Goal: Navigation & Orientation: Find specific page/section

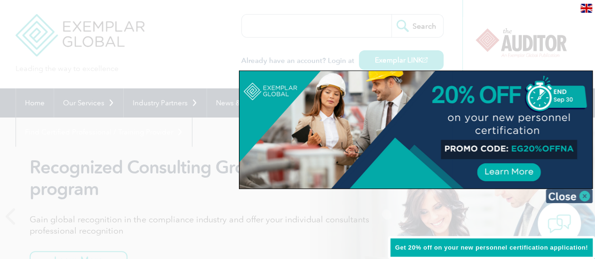
click at [585, 196] on img at bounding box center [568, 196] width 47 height 14
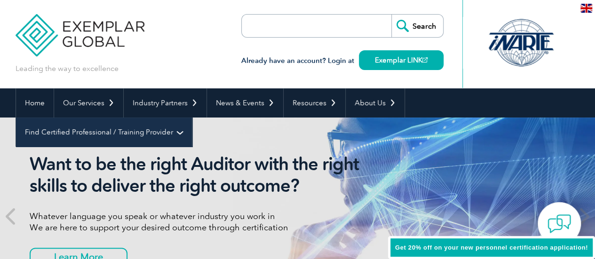
click at [192, 117] on link "Find Certified Professional / Training Provider" at bounding box center [104, 131] width 176 height 29
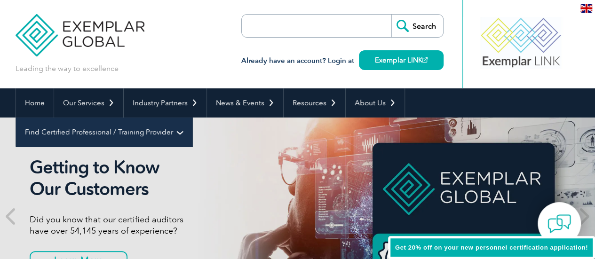
click at [192, 117] on link "Find Certified Professional / Training Provider" at bounding box center [104, 131] width 176 height 29
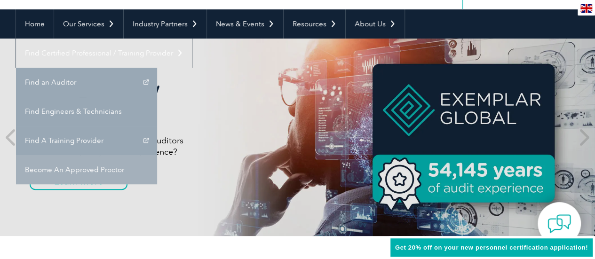
scroll to position [94, 0]
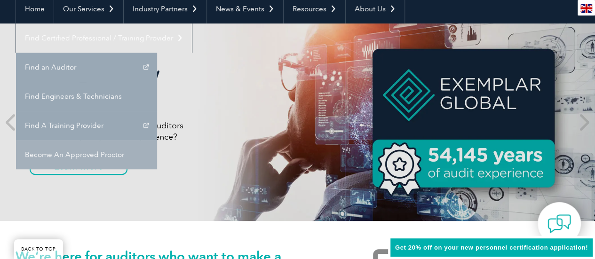
click at [157, 140] on link "Become An Approved Proctor" at bounding box center [86, 154] width 141 height 29
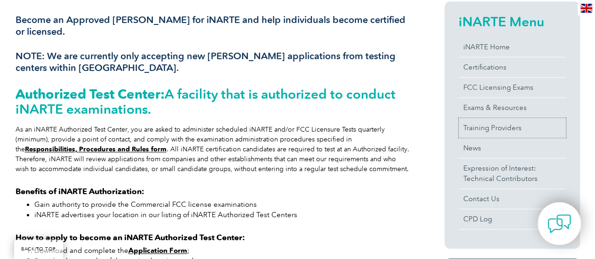
scroll to position [227, 0]
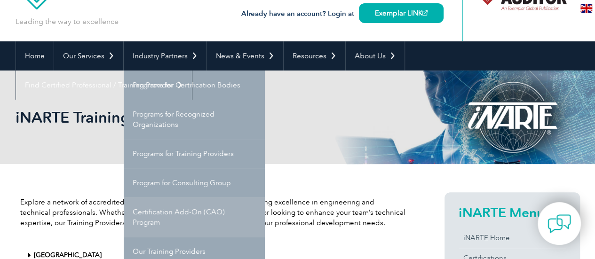
scroll to position [94, 0]
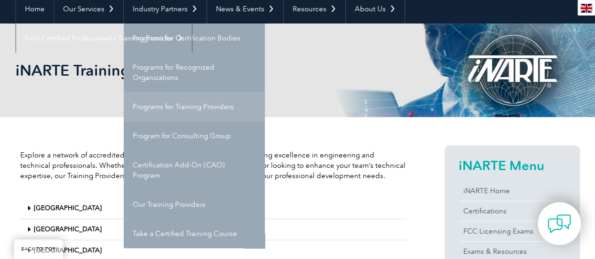
click at [174, 105] on link "Programs for Training Providers" at bounding box center [194, 106] width 141 height 29
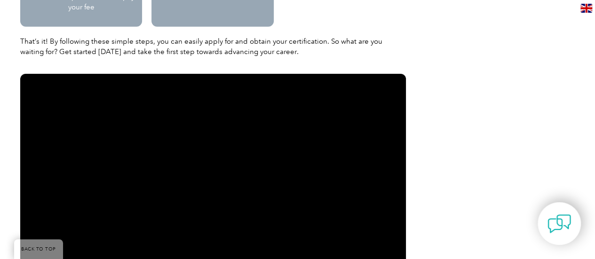
scroll to position [1269, 0]
